Goal: Task Accomplishment & Management: Manage account settings

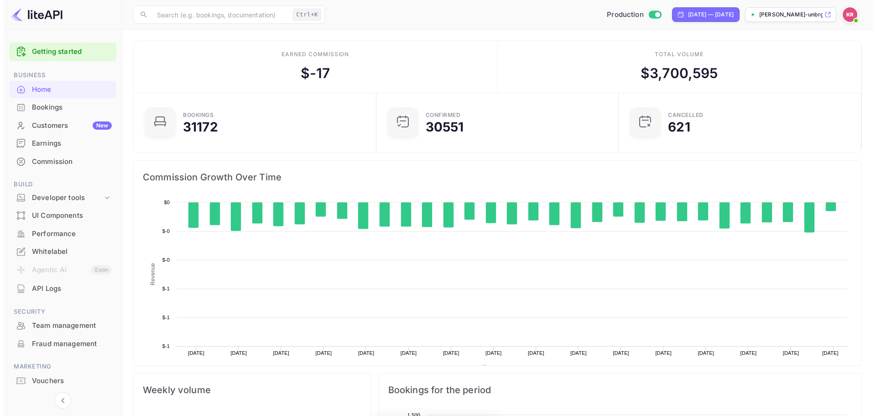
scroll to position [142, 230]
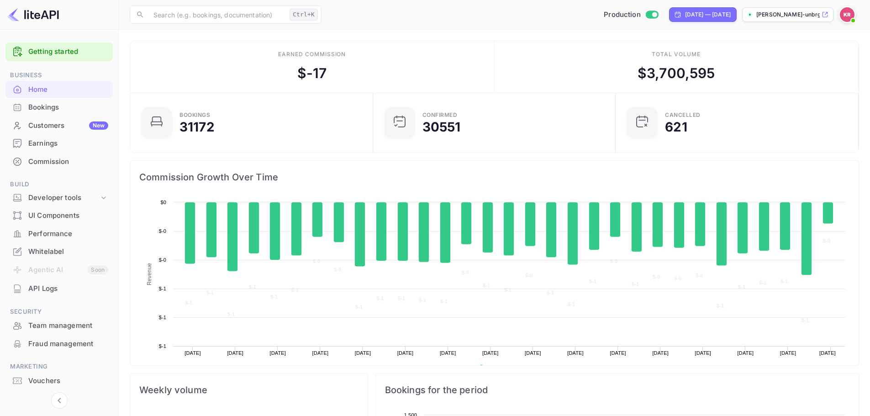
click at [83, 110] on div "Bookings" at bounding box center [68, 107] width 80 height 10
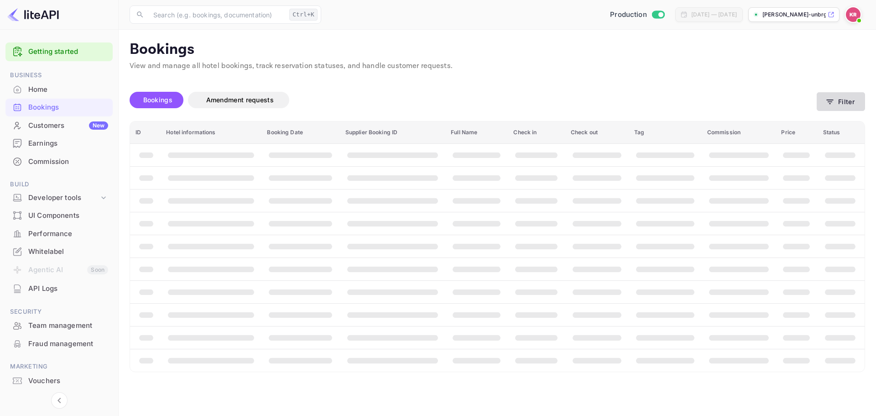
click at [855, 101] on button "Filter" at bounding box center [841, 101] width 48 height 19
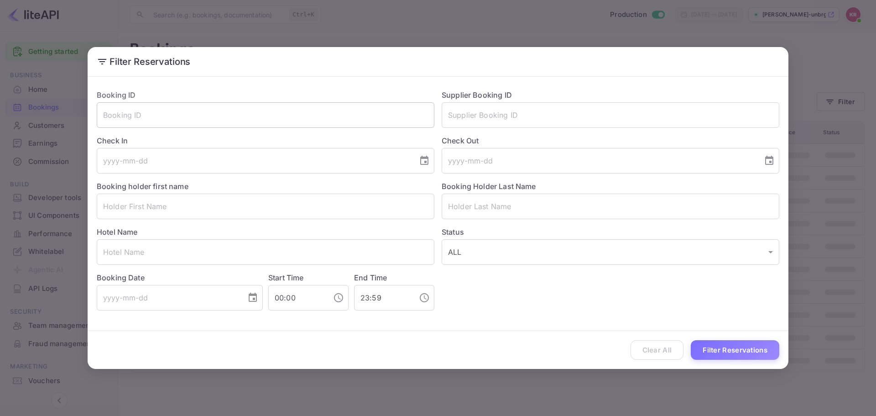
click at [181, 118] on input "text" at bounding box center [266, 115] width 338 height 26
paste input "ewFLA-sfm"
type input "ewFLA-sfm"
click at [745, 354] on button "Filter Reservations" at bounding box center [735, 350] width 89 height 20
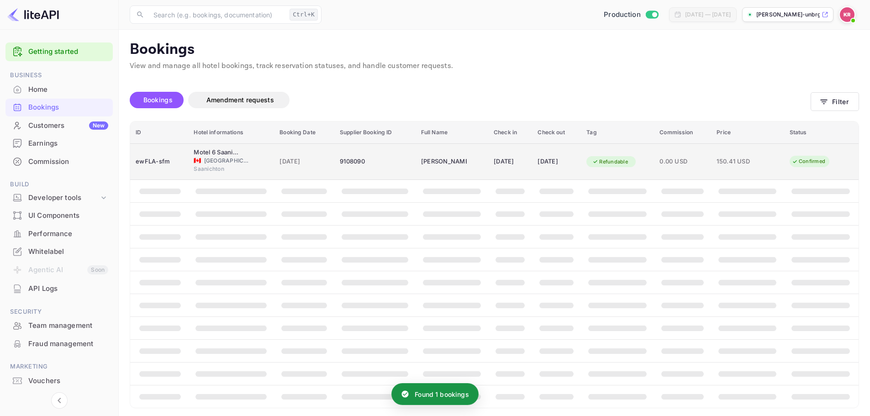
drag, startPoint x: 266, startPoint y: 160, endPoint x: 264, endPoint y: 154, distance: 6.2
drag, startPoint x: 264, startPoint y: 154, endPoint x: 231, endPoint y: 159, distance: 33.2
click at [231, 159] on span "[GEOGRAPHIC_DATA]" at bounding box center [227, 161] width 46 height 8
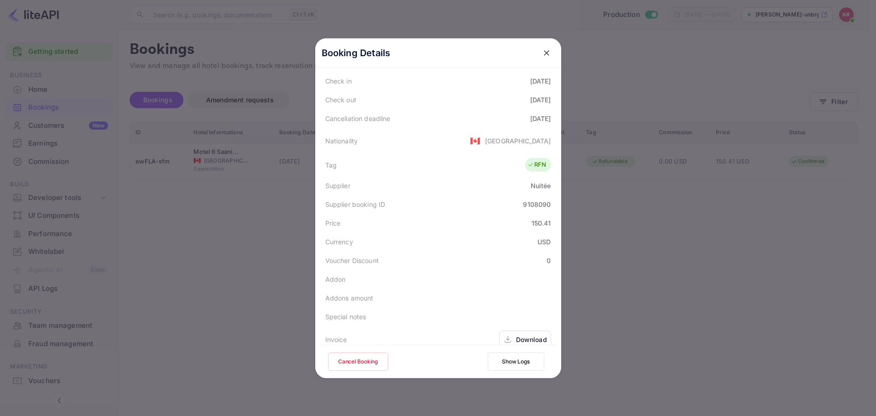
scroll to position [203, 0]
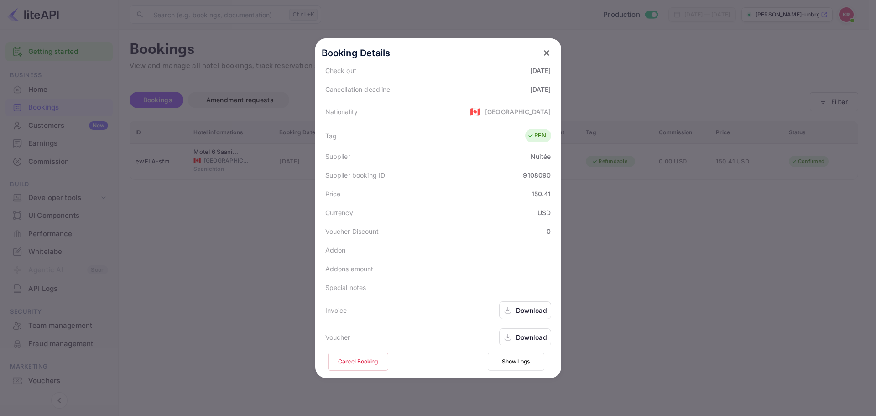
click at [359, 361] on button "Cancel Booking" at bounding box center [358, 361] width 60 height 18
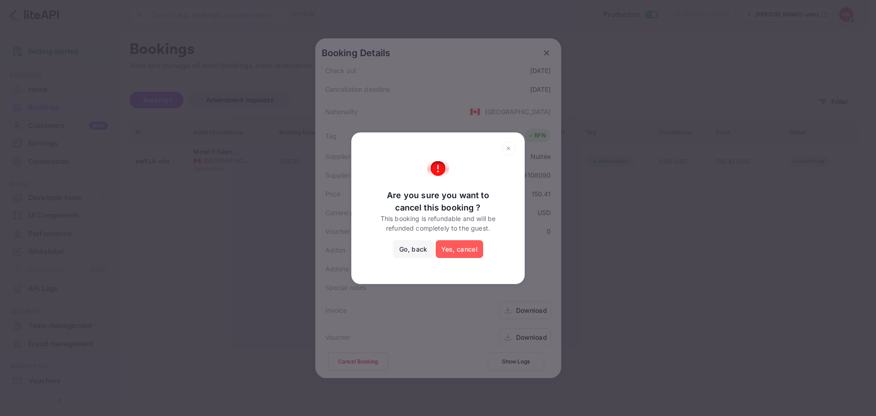
click at [456, 249] on button "Yes, cancel" at bounding box center [459, 249] width 47 height 18
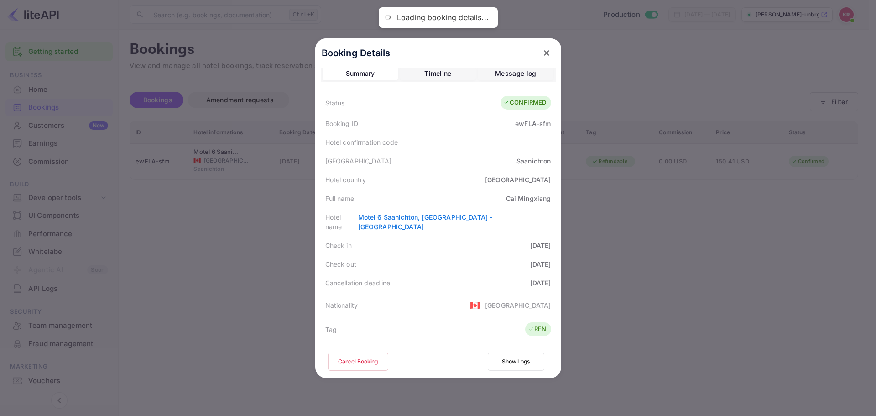
scroll to position [0, 0]
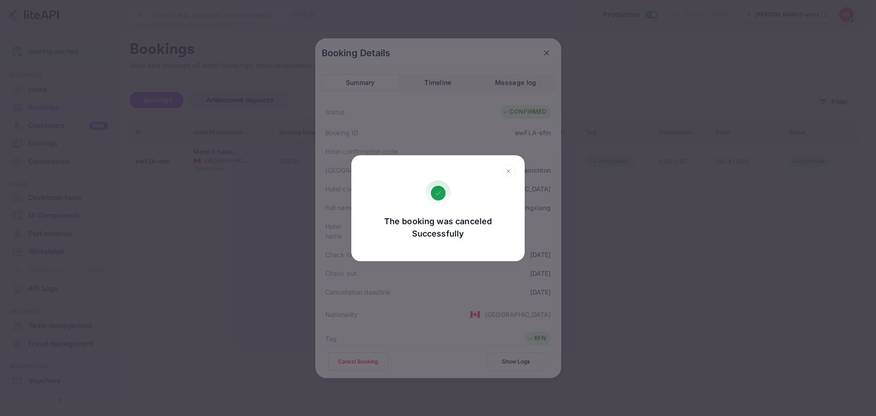
click at [448, 163] on h2 at bounding box center [437, 167] width 173 height 25
click at [468, 141] on div "The booking was canceled Successfully Go, back Yes, cancel" at bounding box center [438, 208] width 876 height 416
